Goal: Use online tool/utility: Utilize a website feature to perform a specific function

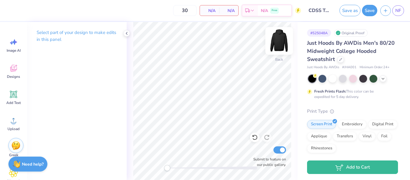
click at [280, 38] on img at bounding box center [279, 41] width 24 height 24
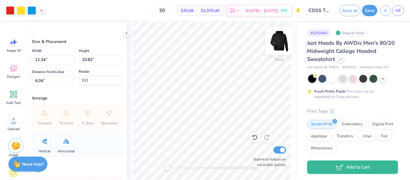
click at [274, 46] on img at bounding box center [279, 41] width 24 height 24
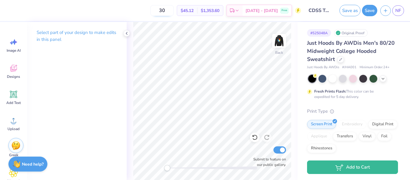
click at [174, 9] on input "30" at bounding box center [161, 10] width 23 height 11
click at [174, 10] on input "30" at bounding box center [161, 10] width 23 height 11
type input "35"
click at [16, 92] on icon at bounding box center [14, 95] width 6 height 6
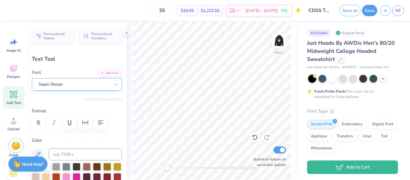
click at [84, 83] on div "Super Dream" at bounding box center [74, 84] width 73 height 9
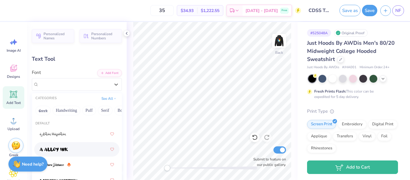
drag, startPoint x: 90, startPoint y: 112, endPoint x: 59, endPoint y: 150, distance: 49.1
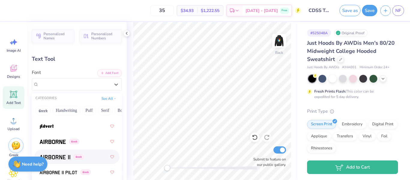
scroll to position [130, 0]
click at [59, 140] on img at bounding box center [53, 142] width 26 height 4
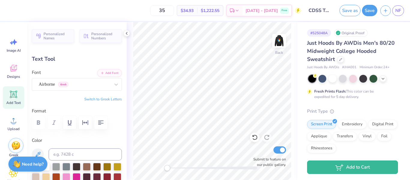
click at [9, 96] on icon at bounding box center [13, 94] width 9 height 9
type textarea "T"
type textarea "CDSS"
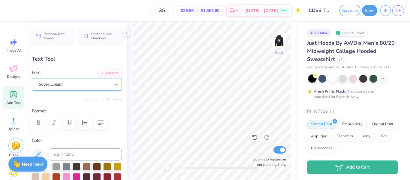
click at [113, 85] on icon at bounding box center [116, 84] width 6 height 6
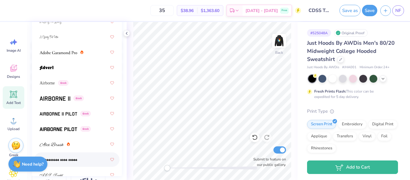
scroll to position [68, 0]
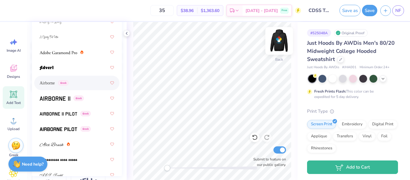
click at [284, 38] on img at bounding box center [279, 41] width 24 height 24
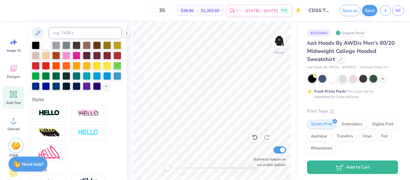
type input "6.79"
type input "2.00"
type input "8.68"
click at [284, 38] on img at bounding box center [279, 41] width 12 height 12
type input "7.37"
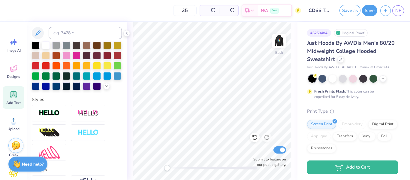
type input "2.17"
type input "6.67"
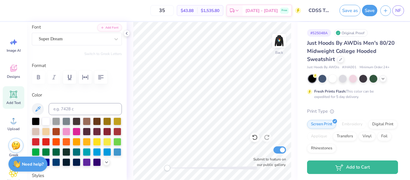
scroll to position [44, 0]
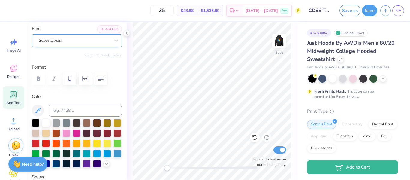
click at [48, 41] on div "Super Dream" at bounding box center [74, 40] width 73 height 9
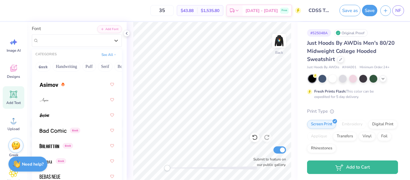
scroll to position [312, 0]
click at [74, 84] on div at bounding box center [77, 84] width 74 height 11
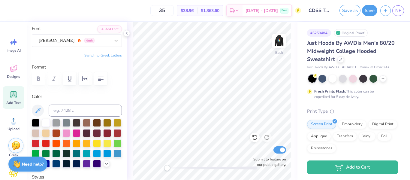
scroll to position [5, 1]
type textarea "C"
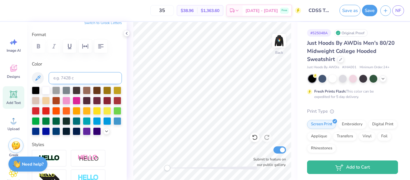
scroll to position [77, 0]
type textarea "2025"
click at [70, 77] on input at bounding box center [85, 78] width 73 height 12
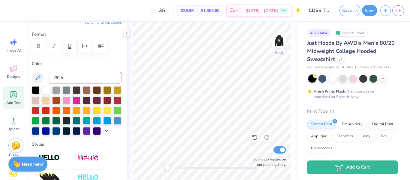
type input "2925 C"
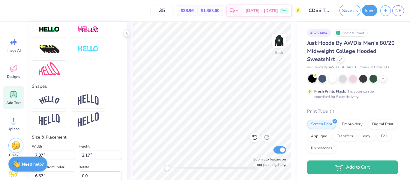
scroll to position [205, 0]
type input "6.60"
type input "2.18"
type input "6.66"
type input "5.28"
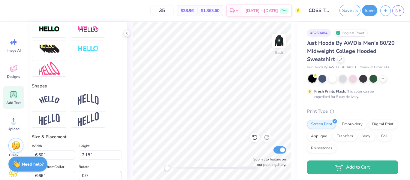
type input "1.74"
type input "3.00"
type input "4.52"
type input "1.49"
type input "3.67"
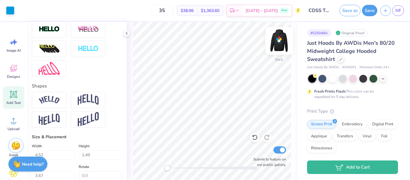
click at [275, 42] on img at bounding box center [279, 41] width 24 height 24
click at [275, 42] on img at bounding box center [279, 41] width 12 height 12
click at [369, 7] on button "Save" at bounding box center [369, 9] width 15 height 11
click at [283, 44] on img at bounding box center [279, 41] width 24 height 24
click at [283, 44] on img at bounding box center [279, 41] width 12 height 12
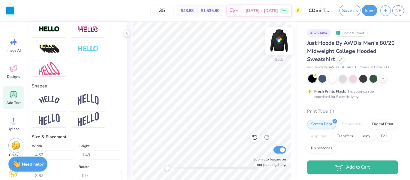
click at [281, 41] on img at bounding box center [279, 41] width 24 height 24
